Goal: Communication & Community: Answer question/provide support

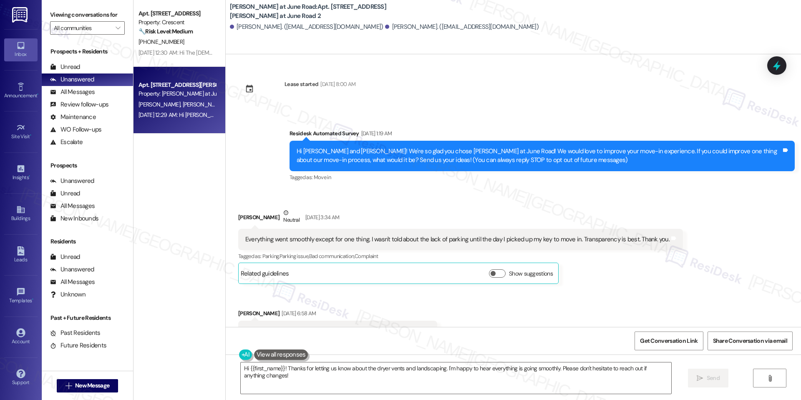
scroll to position [6320, 0]
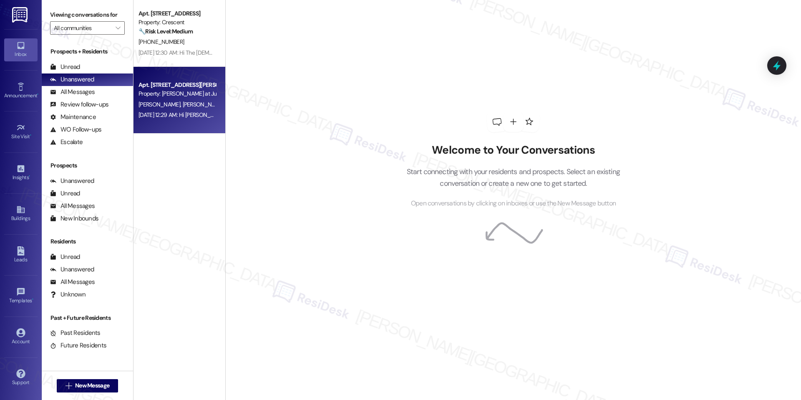
click at [201, 86] on div "Apt. [STREET_ADDRESS][PERSON_NAME] at June Road 2" at bounding box center [176, 84] width 77 height 9
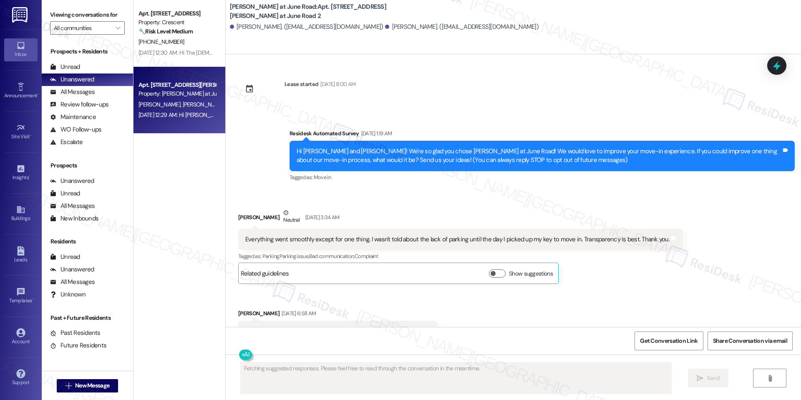
type textarea "Fetching suggested responses. Please feel free to read through the conversation…"
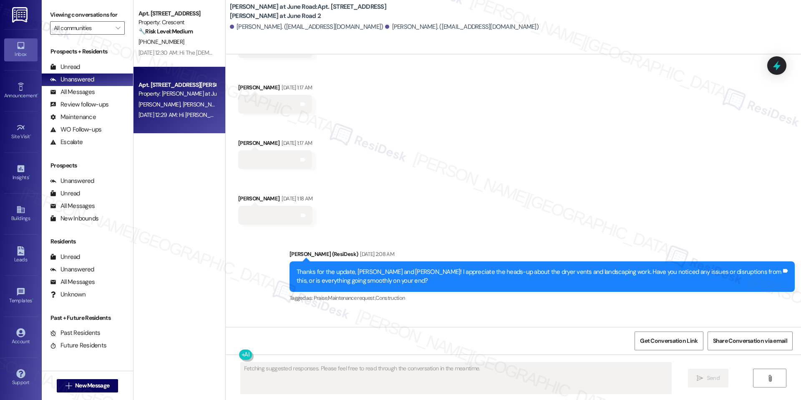
scroll to position [6320, 0]
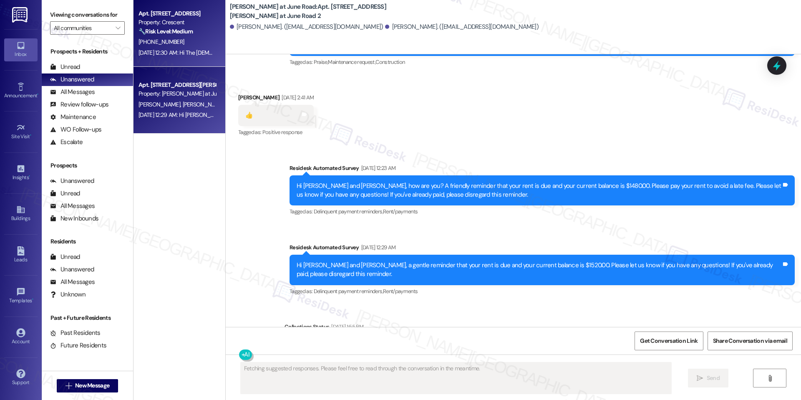
click at [203, 50] on div "[DATE] 12:30 AM: Hi The [DEMOGRAPHIC_DATA][PERSON_NAME], a gentle reminder that…" at bounding box center [429, 53] width 582 height 8
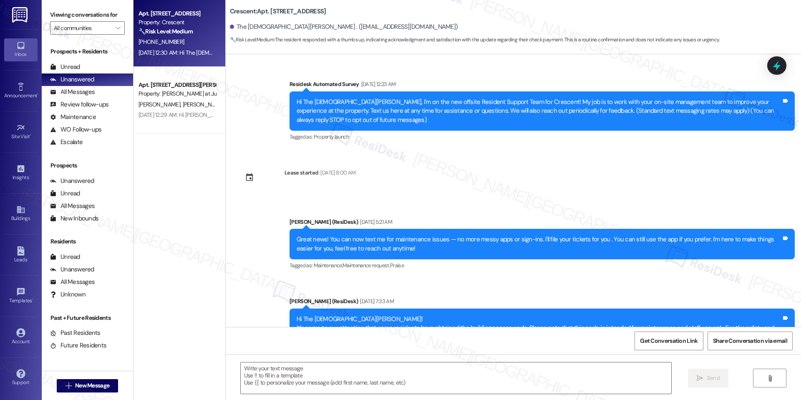
scroll to position [1865, 0]
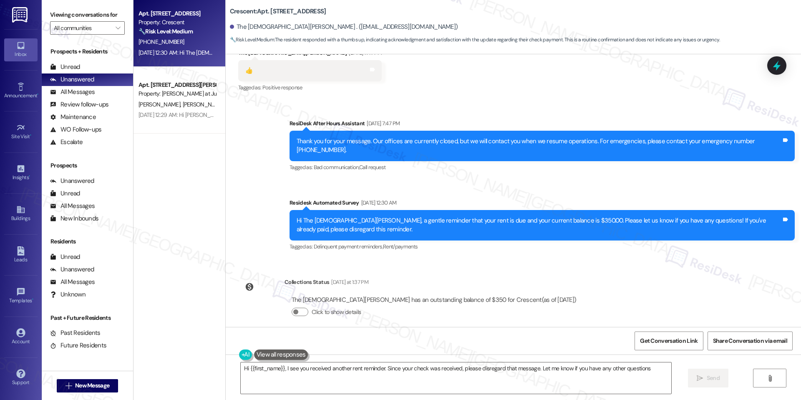
type textarea "Hi {{first_name}}, I see you received another rent reminder. Since your check w…"
